Goal: Task Accomplishment & Management: Manage account settings

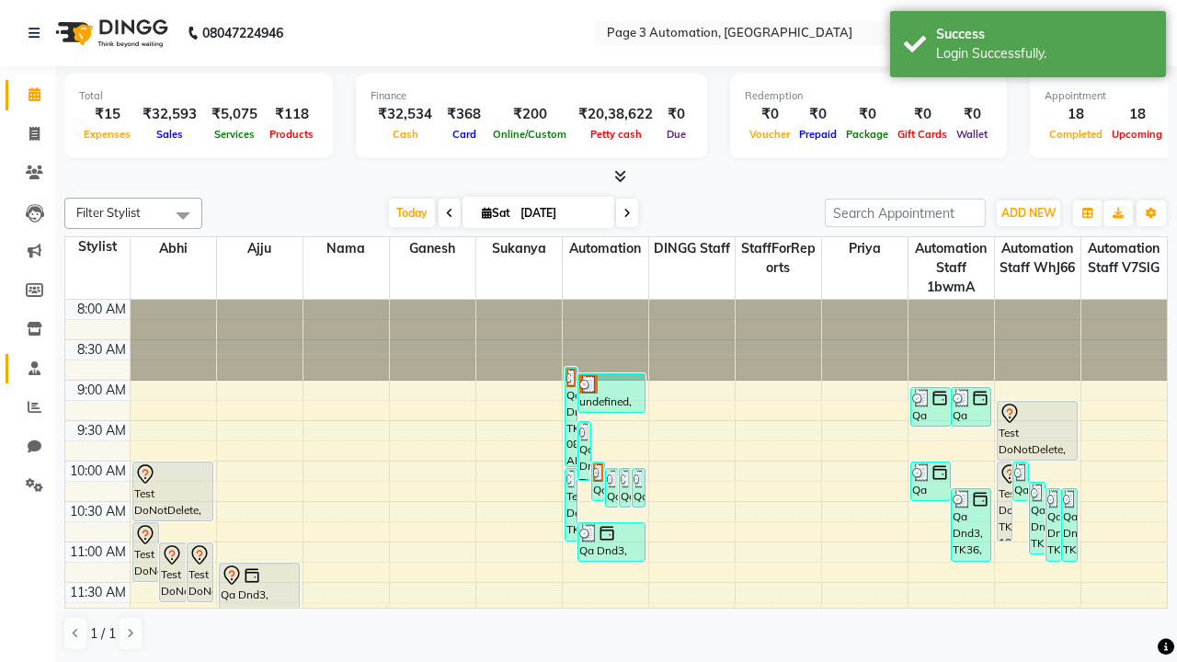
click at [28, 368] on span at bounding box center [34, 369] width 32 height 21
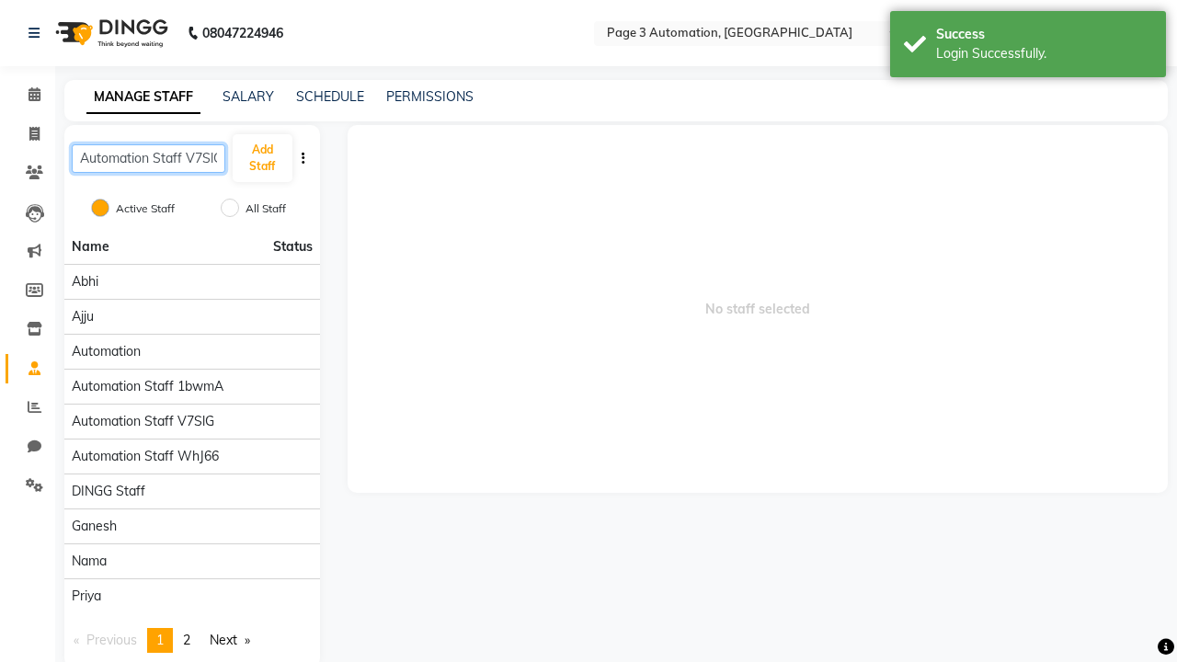
scroll to position [0, 6]
type input "Automation Staff V7SlG"
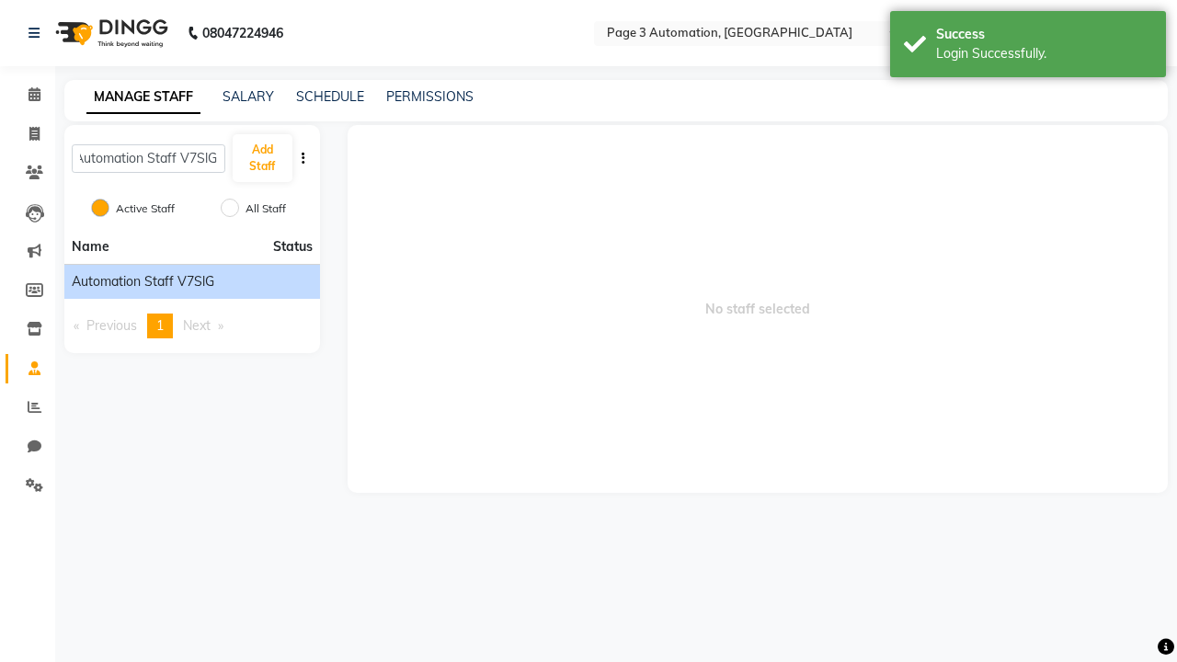
click at [191, 281] on span "Automation Staff V7SlG" at bounding box center [143, 281] width 142 height 19
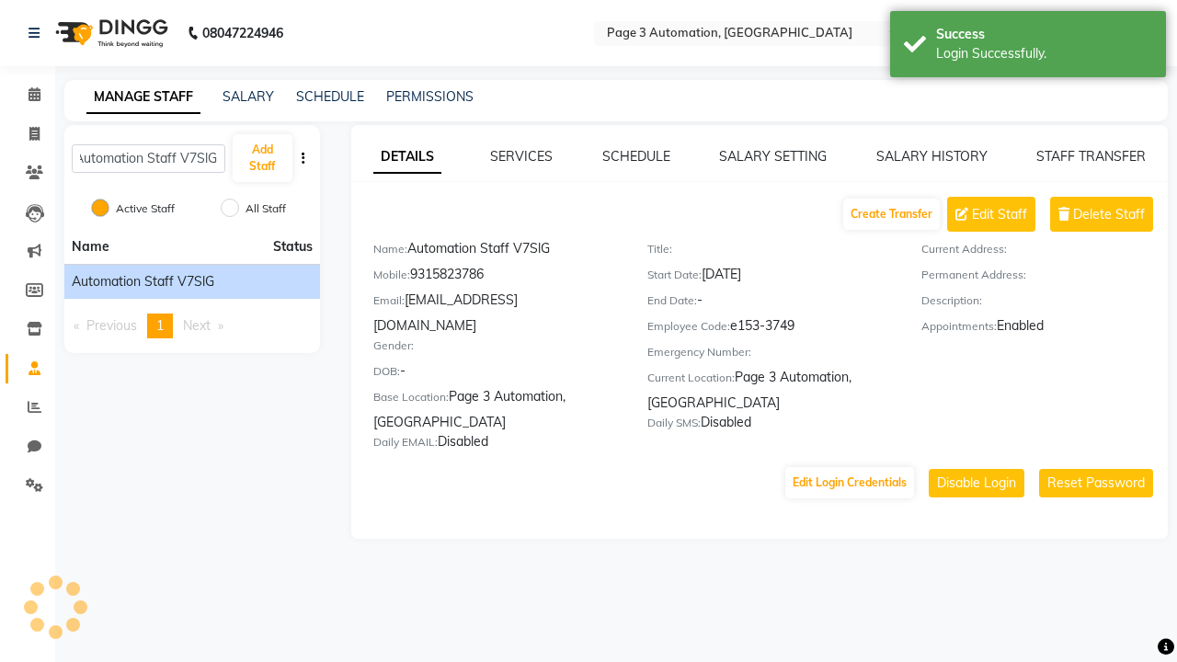
scroll to position [0, 0]
click at [406, 156] on link "DETAILS" at bounding box center [407, 157] width 68 height 33
click at [1109, 214] on span "Delete Staff" at bounding box center [1109, 214] width 72 height 19
